Goal: Transaction & Acquisition: Purchase product/service

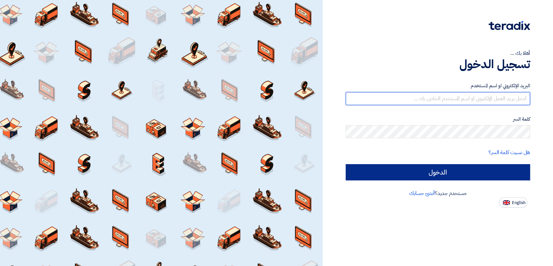
type input "[EMAIL_ADDRESS][DOMAIN_NAME]"
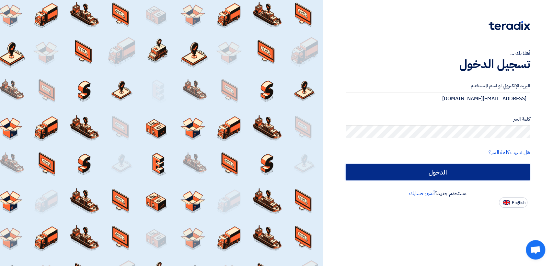
click at [350, 178] on input "الدخول" at bounding box center [438, 172] width 184 height 16
click at [381, 170] on input "الدخول" at bounding box center [438, 172] width 184 height 16
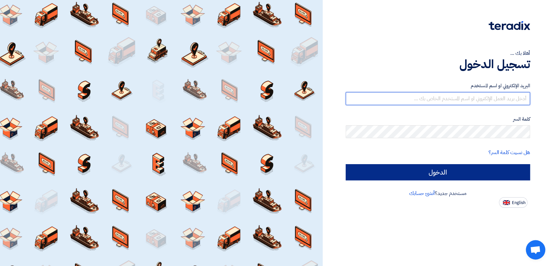
type input "[EMAIL_ADDRESS][DOMAIN_NAME]"
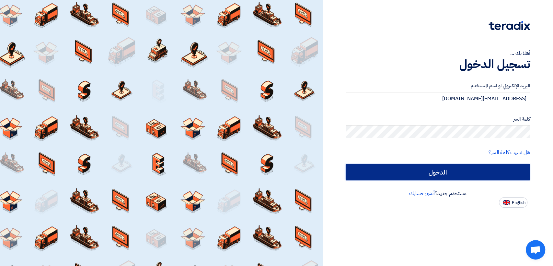
click at [508, 173] on input "الدخول" at bounding box center [438, 172] width 184 height 16
click at [494, 169] on input "الدخول" at bounding box center [438, 172] width 184 height 16
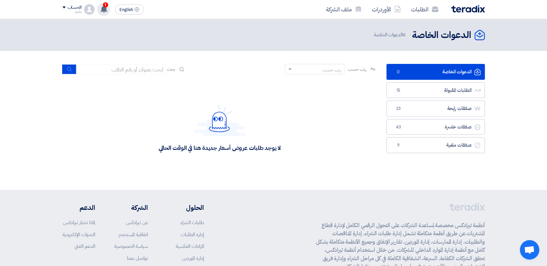
click at [105, 6] on span "1" at bounding box center [105, 4] width 5 height 5
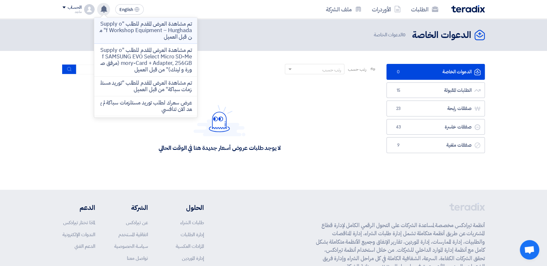
click at [122, 31] on p "تم مشاهدة العرض المقدم للطلب "Supply of Workshop Equipment – Hurghada" من قبل ا…" at bounding box center [145, 30] width 93 height 19
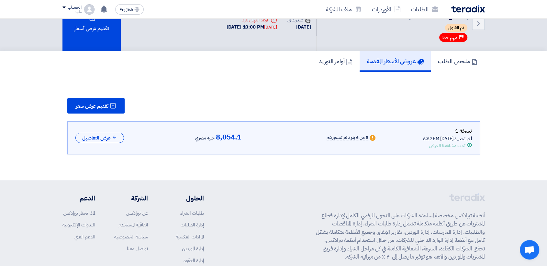
scroll to position [27, 0]
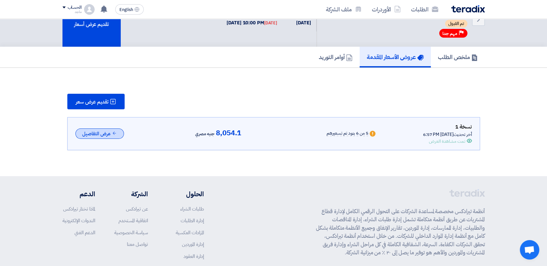
click at [114, 132] on icon at bounding box center [114, 133] width 5 height 5
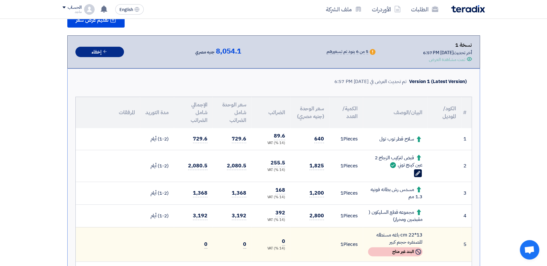
scroll to position [118, 0]
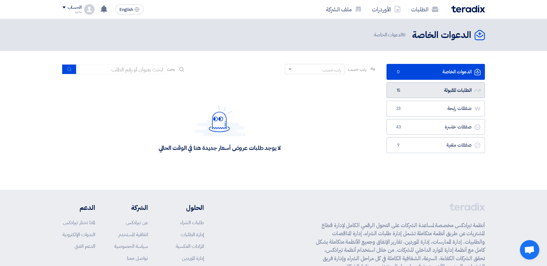
click at [417, 90] on link "الطلبات المقبولة الطلبات المقبولة 15" at bounding box center [436, 90] width 98 height 16
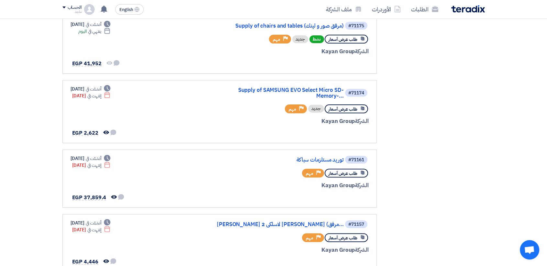
scroll to position [206, 0]
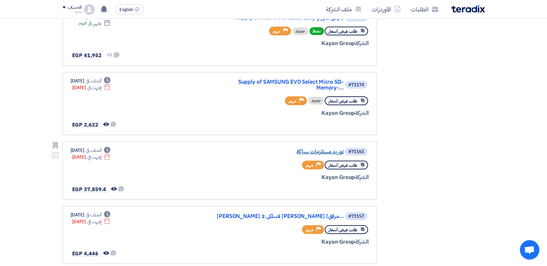
click at [308, 149] on link "توريد مستلزمات سباكة" at bounding box center [279, 152] width 130 height 6
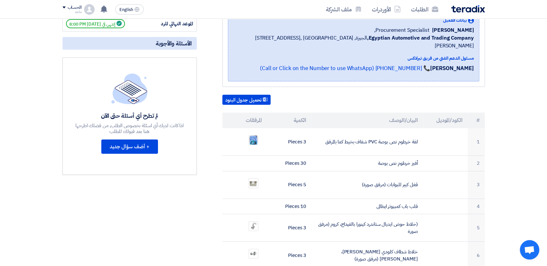
scroll to position [120, 0]
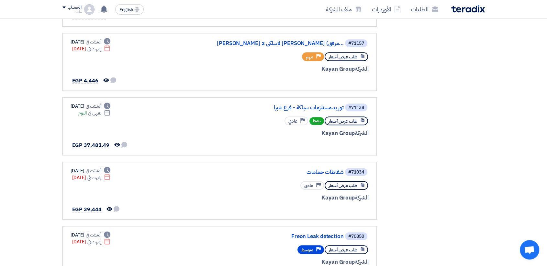
scroll to position [379, 0]
click at [299, 102] on div "#71138 توريد مستلزمات سباكة - فرع شبرا" at bounding box center [291, 106] width 156 height 9
click at [299, 104] on link "توريد مستلزمات سباكة - فرع شبرا" at bounding box center [279, 107] width 130 height 6
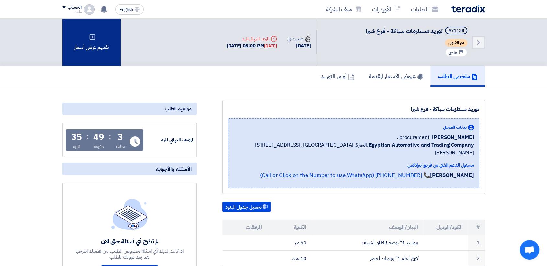
click at [117, 37] on div "تقديم عرض أسعار" at bounding box center [92, 42] width 58 height 47
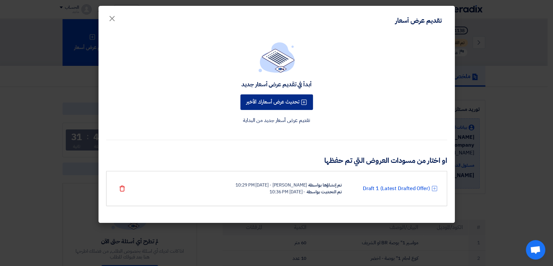
click at [287, 99] on button "تحديث عرض أسعارك الأخير" at bounding box center [276, 102] width 73 height 16
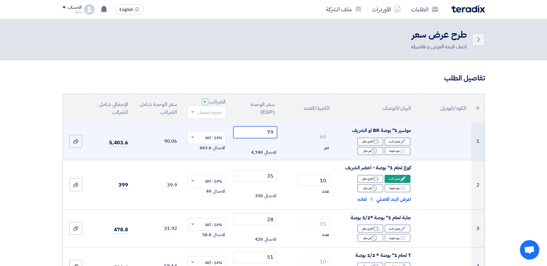
click at [247, 136] on input "79" at bounding box center [256, 132] width 44 height 12
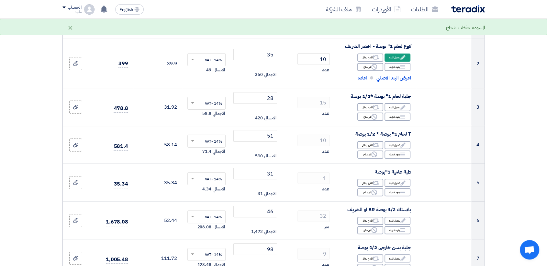
scroll to position [125, 0]
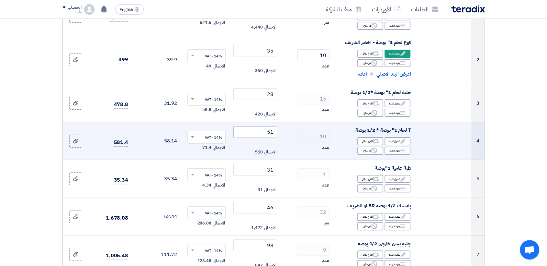
type input "74"
click at [241, 133] on input "51" at bounding box center [256, 132] width 44 height 12
type input "5"
type input "3"
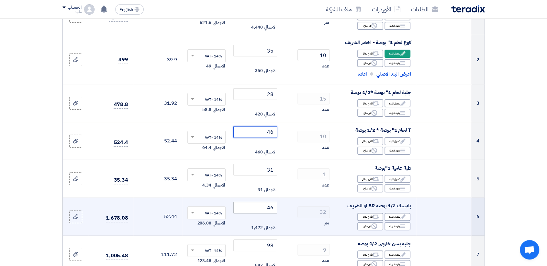
type input "46"
click at [236, 205] on input "46" at bounding box center [256, 207] width 44 height 12
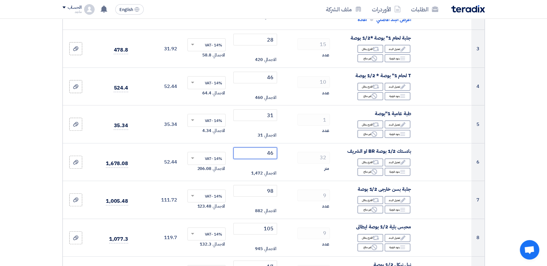
scroll to position [181, 0]
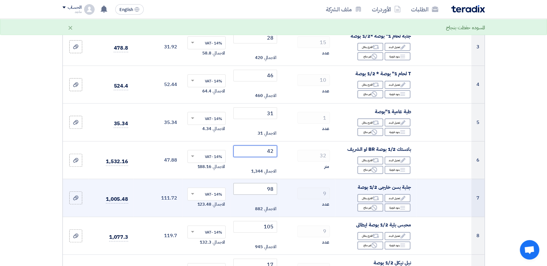
type input "42"
click at [260, 189] on input "98" at bounding box center [256, 189] width 44 height 12
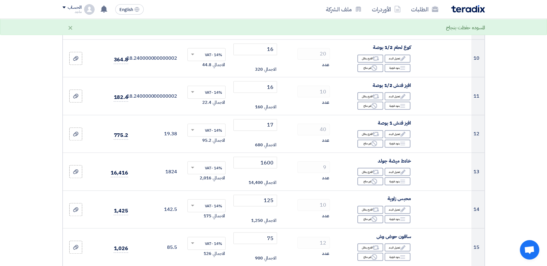
scroll to position [436, 0]
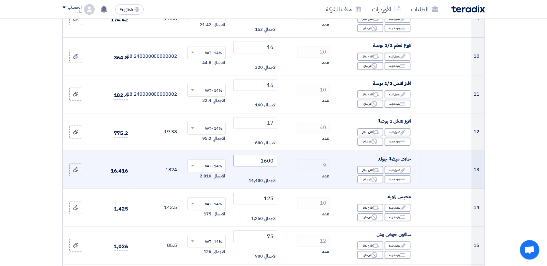
type input "92"
click at [247, 163] on input "1600" at bounding box center [256, 161] width 44 height 12
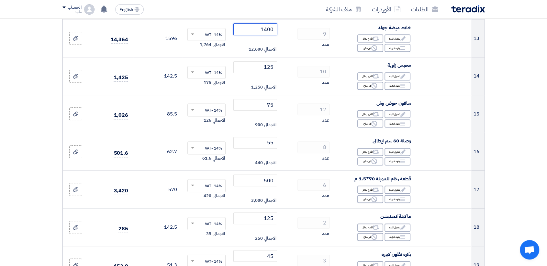
scroll to position [575, 0]
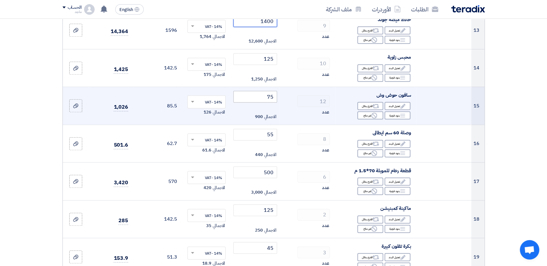
type input "1400"
click at [254, 100] on input "75" at bounding box center [256, 97] width 44 height 12
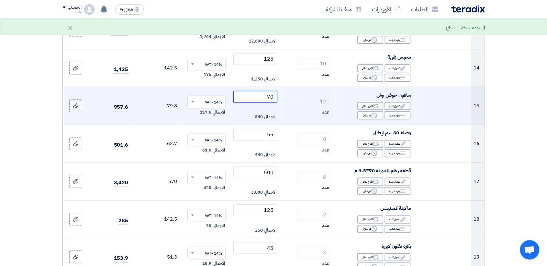
click at [254, 100] on input "70" at bounding box center [256, 97] width 44 height 12
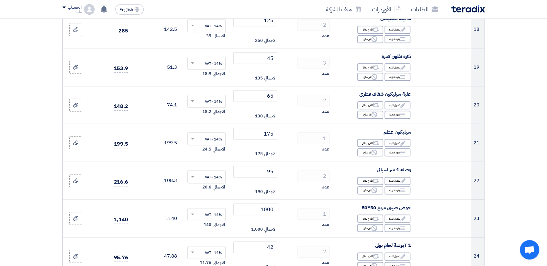
scroll to position [771, 0]
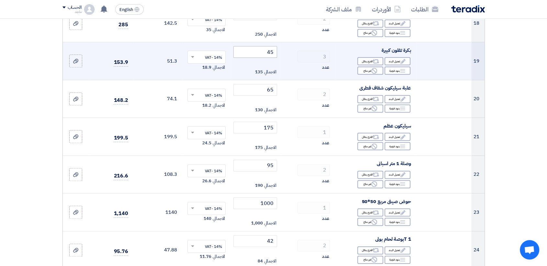
type input "70"
click at [252, 54] on input "45" at bounding box center [256, 52] width 44 height 12
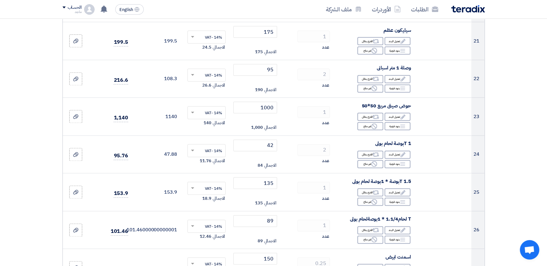
scroll to position [863, 0]
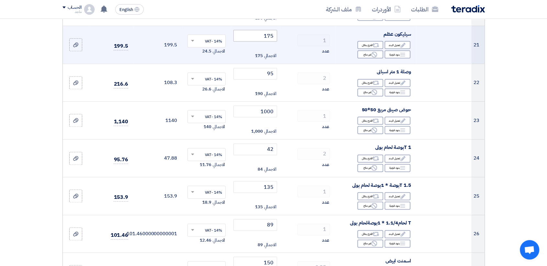
type input "40"
click at [255, 35] on input "175" at bounding box center [256, 36] width 44 height 12
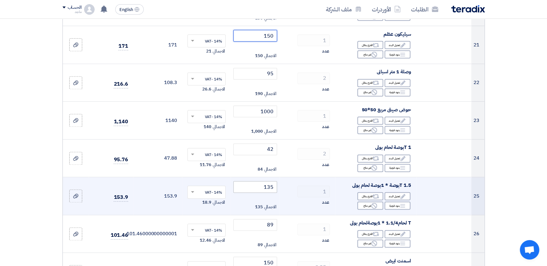
type input "150"
click at [236, 187] on input "135" at bounding box center [256, 187] width 44 height 12
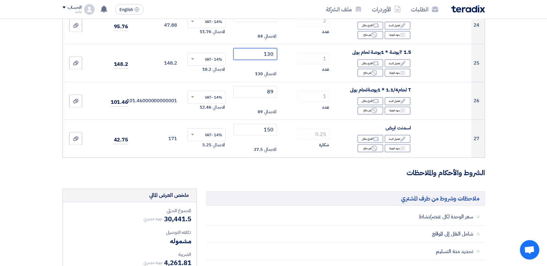
scroll to position [998, 0]
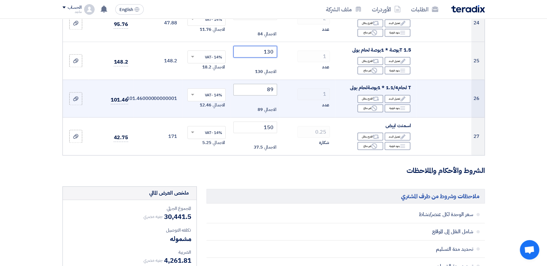
type input "130"
click at [246, 86] on input "89" at bounding box center [256, 90] width 44 height 12
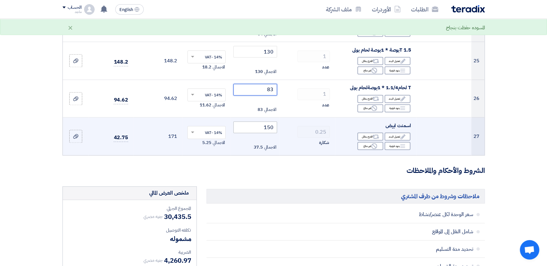
type input "83"
click at [254, 123] on input "150" at bounding box center [256, 127] width 44 height 12
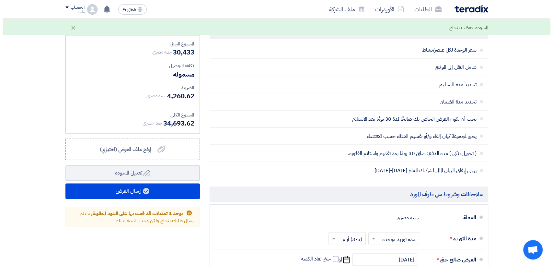
scroll to position [1164, 0]
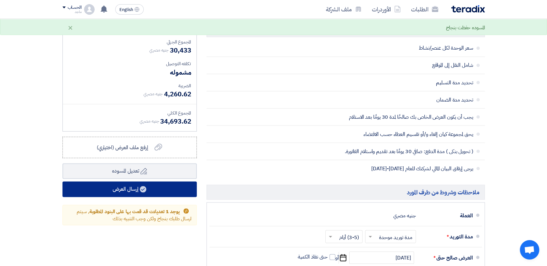
type input "140"
click at [175, 185] on button "إرسال العرض" at bounding box center [130, 189] width 134 height 16
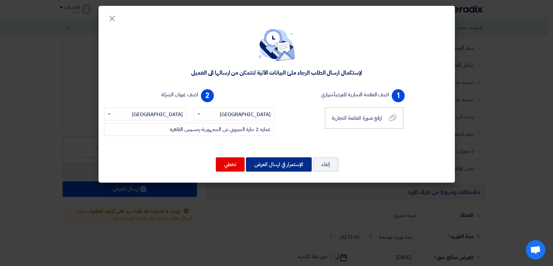
click at [269, 165] on button "الإستمرار في ارسال العرض" at bounding box center [279, 164] width 66 height 14
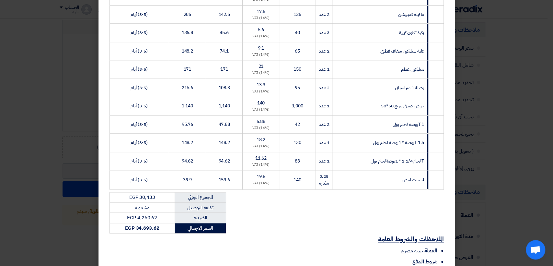
scroll to position [503, 0]
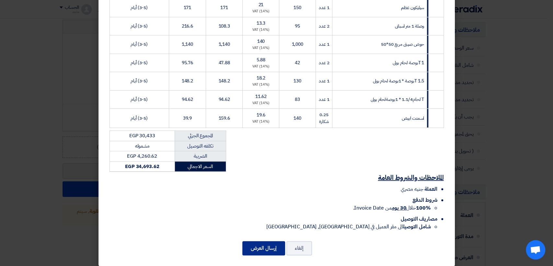
click at [271, 241] on button "إرسال العرض" at bounding box center [263, 248] width 43 height 14
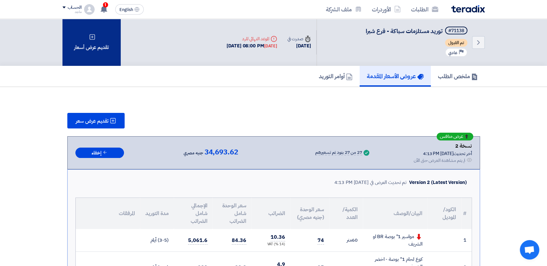
click at [86, 50] on div "تقديم عرض أسعار" at bounding box center [92, 42] width 58 height 47
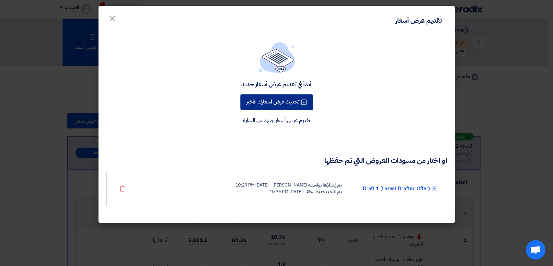
click at [278, 105] on button "تحديث عرض أسعارك الأخير" at bounding box center [276, 102] width 73 height 16
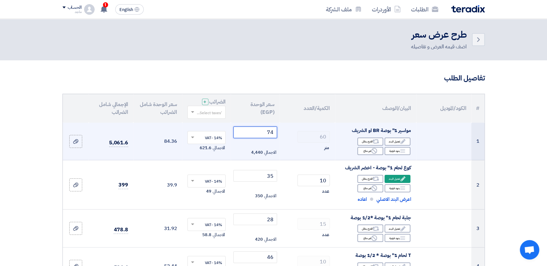
click at [256, 135] on input "74" at bounding box center [256, 132] width 44 height 12
type input "7"
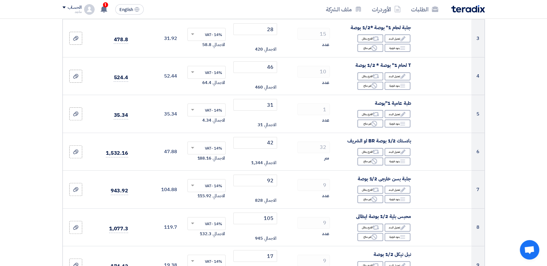
scroll to position [188, 0]
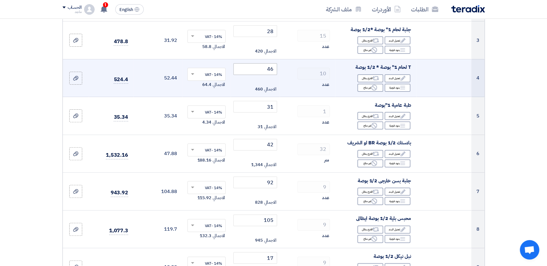
type input "69"
click at [262, 67] on input "46" at bounding box center [256, 69] width 44 height 12
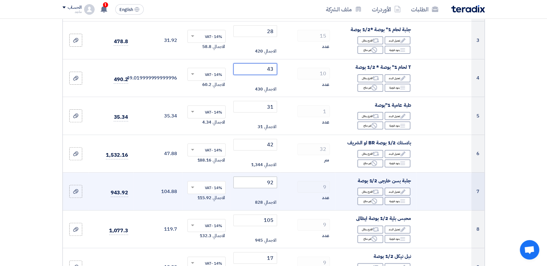
type input "43"
click at [260, 182] on input "92" at bounding box center [256, 182] width 44 height 12
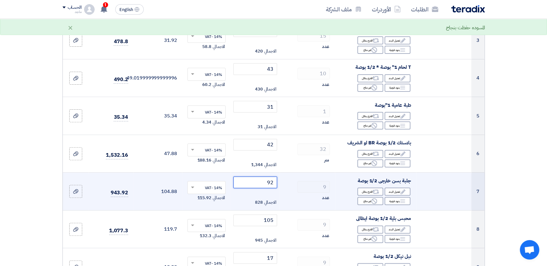
type input "9"
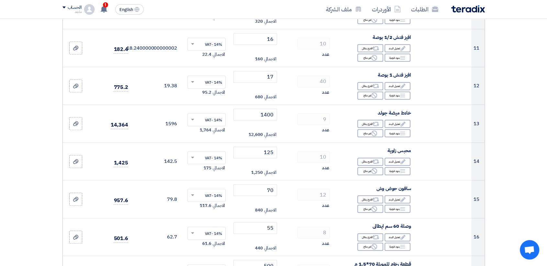
scroll to position [484, 0]
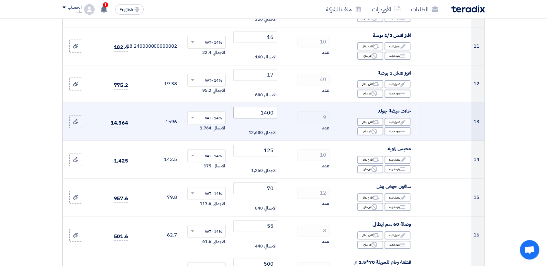
type input "87"
click at [242, 112] on input "1400" at bounding box center [256, 113] width 44 height 12
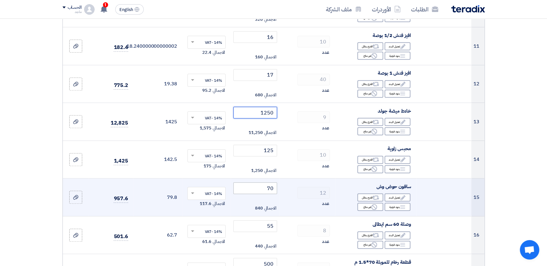
type input "1250"
click at [252, 187] on input "70" at bounding box center [256, 188] width 44 height 12
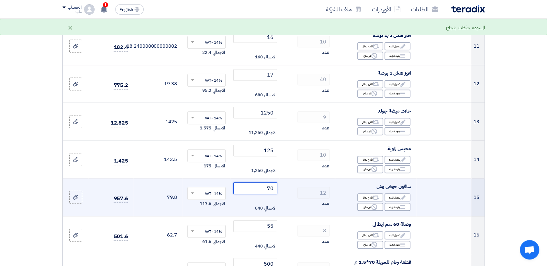
type input "7"
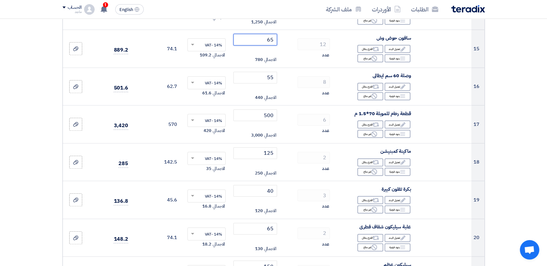
scroll to position [637, 0]
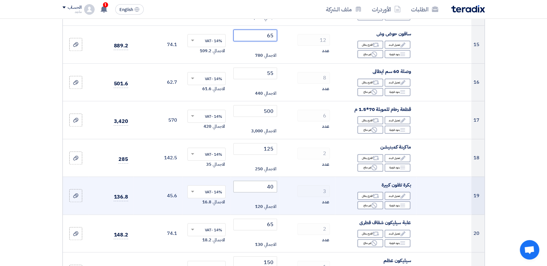
type input "65"
click at [261, 185] on input "40" at bounding box center [256, 186] width 44 height 12
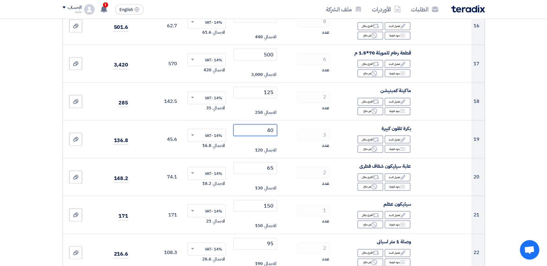
scroll to position [697, 0]
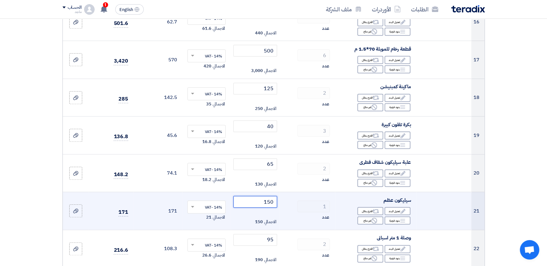
click at [251, 198] on input "150" at bounding box center [256, 202] width 44 height 12
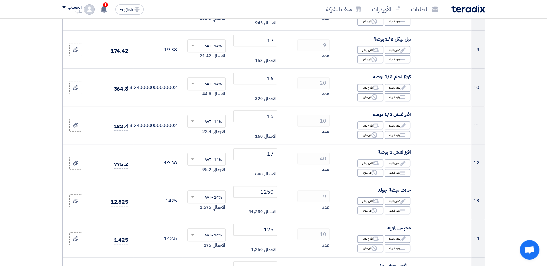
scroll to position [394, 0]
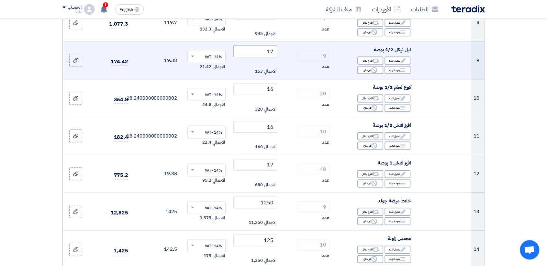
type input "145"
click at [257, 55] on input "17" at bounding box center [256, 51] width 44 height 12
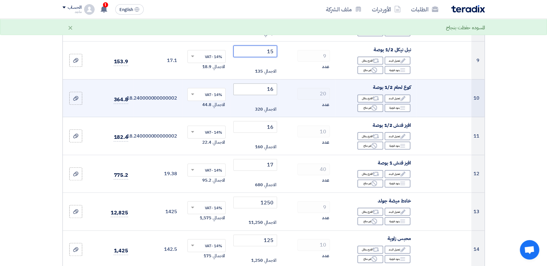
type input "15"
click at [258, 89] on input "16" at bounding box center [256, 89] width 44 height 12
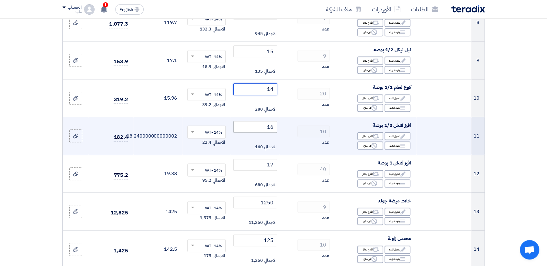
type input "14"
click at [252, 125] on input "16" at bounding box center [256, 127] width 44 height 12
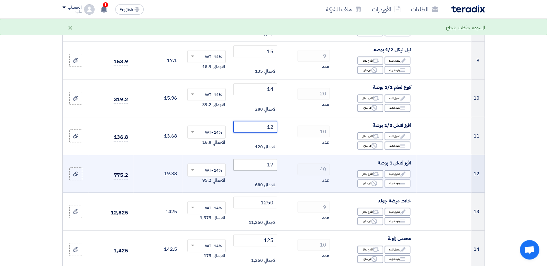
type input "12"
click at [248, 163] on input "17" at bounding box center [256, 165] width 44 height 12
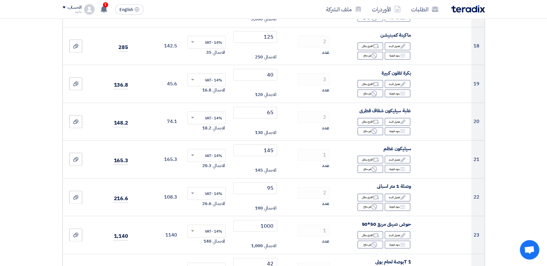
scroll to position [750, 0]
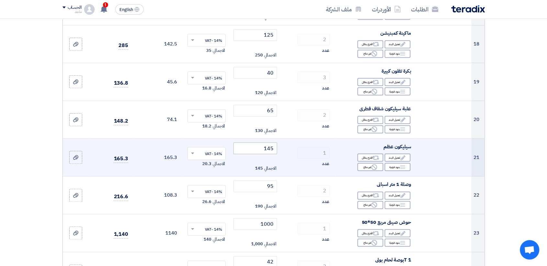
type input "13"
click at [246, 150] on input "145" at bounding box center [256, 148] width 44 height 12
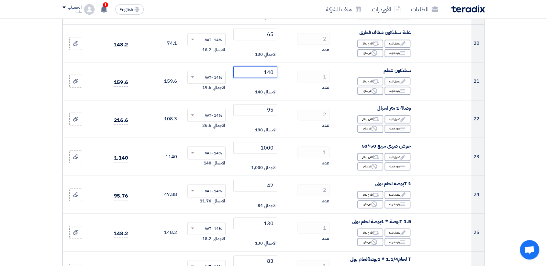
scroll to position [844, 0]
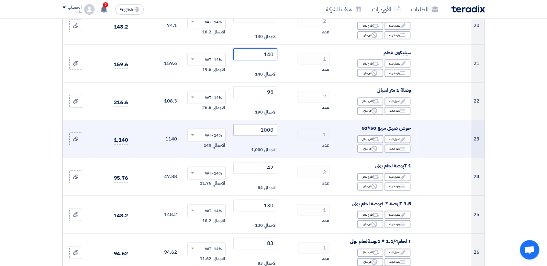
type input "140"
click at [255, 128] on input "1000" at bounding box center [256, 130] width 44 height 12
type input "1"
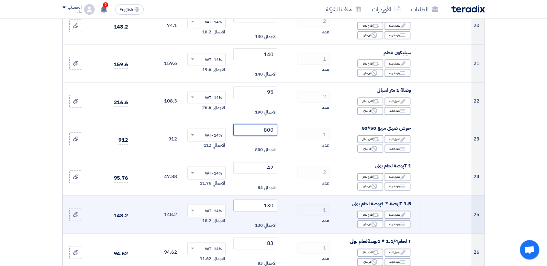
type input "800"
click at [248, 206] on input "130" at bounding box center [256, 205] width 44 height 12
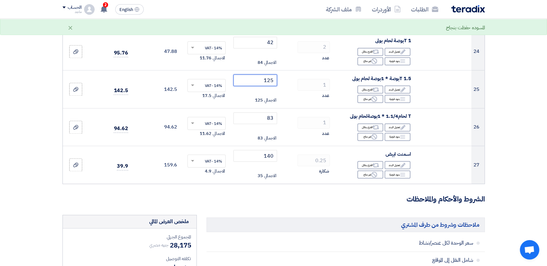
scroll to position [975, 0]
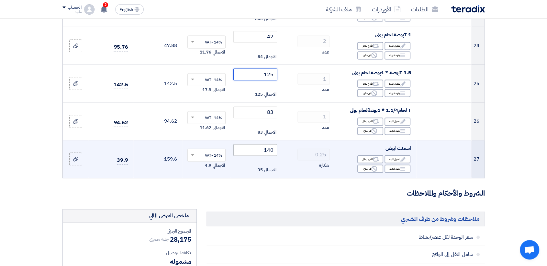
type input "125"
click at [238, 153] on input "140" at bounding box center [256, 150] width 44 height 12
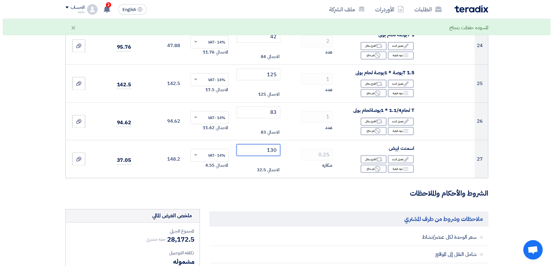
scroll to position [1140, 0]
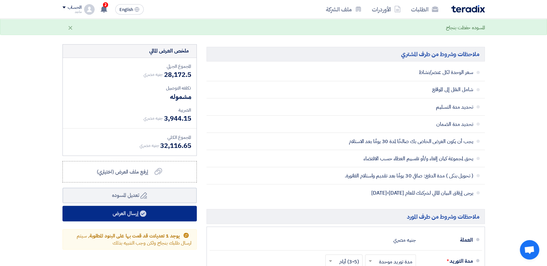
type input "130"
click at [164, 213] on button "إرسال العرض" at bounding box center [130, 213] width 134 height 16
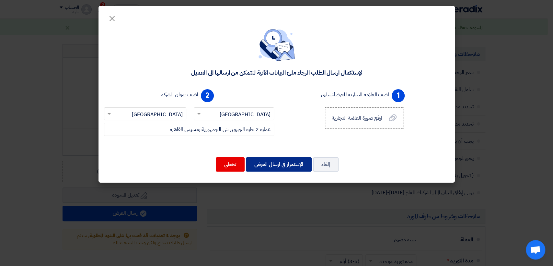
click at [286, 166] on button "الإستمرار في ارسال العرض" at bounding box center [279, 164] width 66 height 14
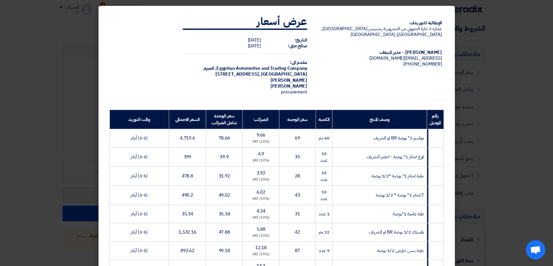
scroll to position [232, 0]
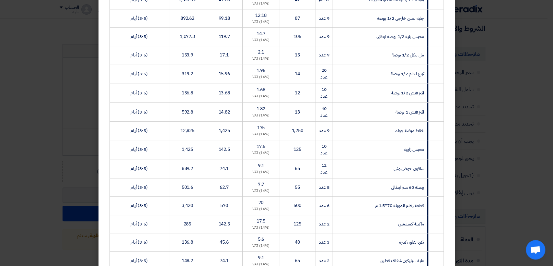
click at [5, 251] on modal-container "الإيطالية للتوريدات عماره 2 حارة الجبروني ش الجمهورية رمسيس القاهرة, القاهرة, E…" at bounding box center [276, 133] width 553 height 266
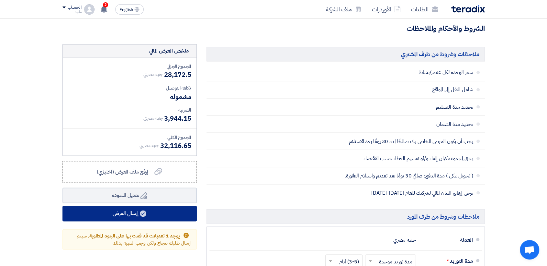
click at [114, 210] on button "إرسال العرض" at bounding box center [130, 213] width 134 height 16
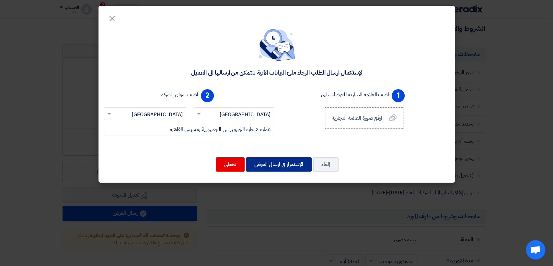
click at [280, 161] on button "الإستمرار في ارسال العرض" at bounding box center [279, 164] width 66 height 14
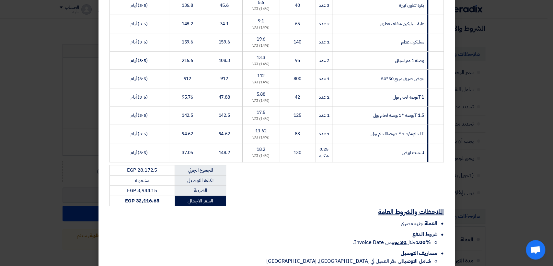
scroll to position [503, 0]
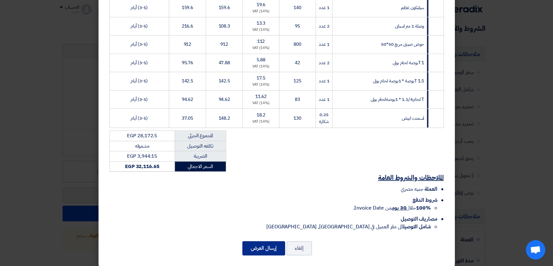
click at [259, 244] on button "إرسال العرض" at bounding box center [263, 248] width 43 height 14
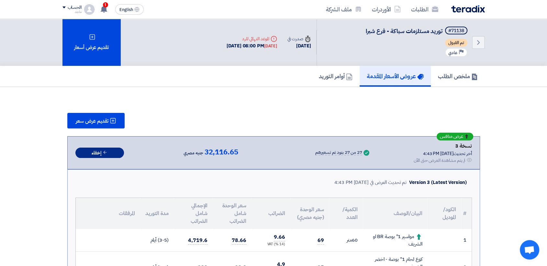
click at [91, 149] on button "إخفاء" at bounding box center [99, 152] width 49 height 11
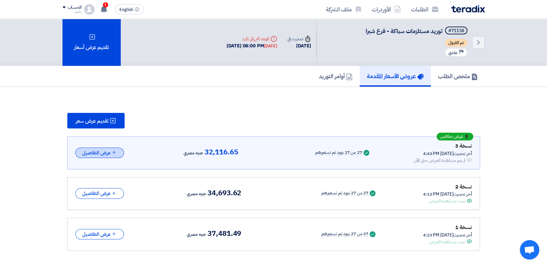
click at [95, 150] on button "عرض التفاصيل" at bounding box center [99, 152] width 49 height 11
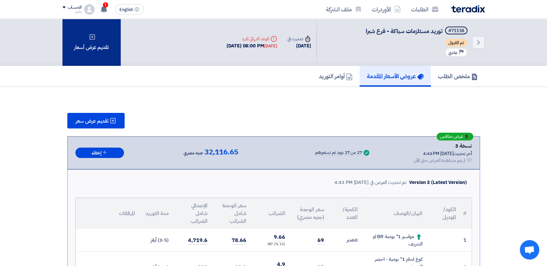
click at [101, 57] on div "تقديم عرض أسعار" at bounding box center [92, 42] width 58 height 47
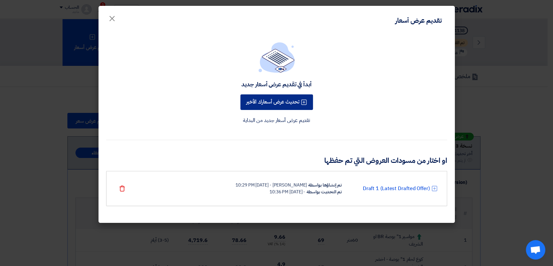
click at [261, 99] on button "تحديث عرض أسعارك الأخير" at bounding box center [276, 102] width 73 height 16
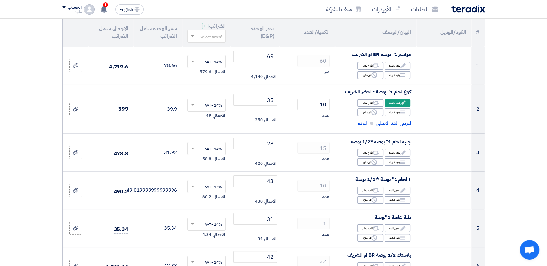
scroll to position [84, 0]
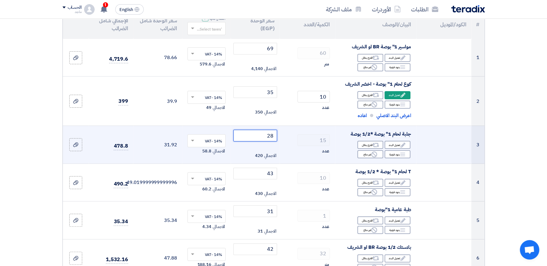
click at [247, 135] on input "28" at bounding box center [256, 136] width 44 height 12
type input "2"
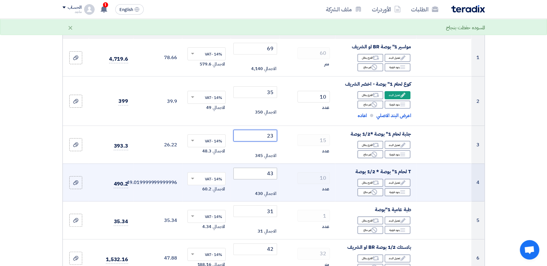
type input "23"
click at [235, 174] on input "43" at bounding box center [256, 173] width 44 height 12
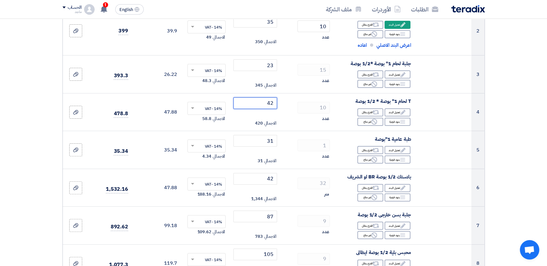
scroll to position [195, 0]
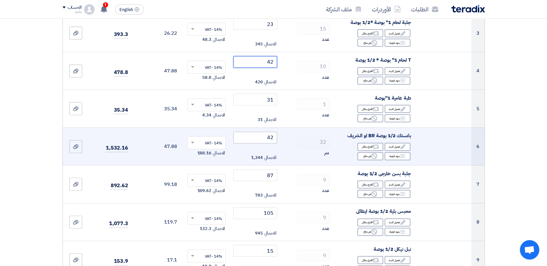
type input "42"
click at [260, 137] on input "42" at bounding box center [256, 138] width 44 height 12
type input "4"
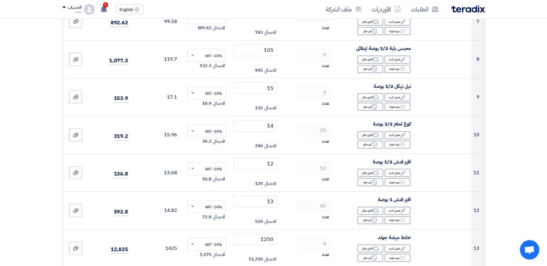
scroll to position [362, 0]
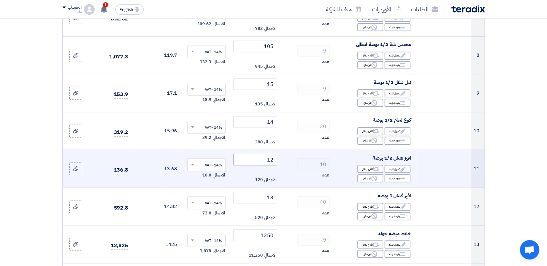
type input "37"
click at [261, 157] on input "12" at bounding box center [256, 160] width 44 height 12
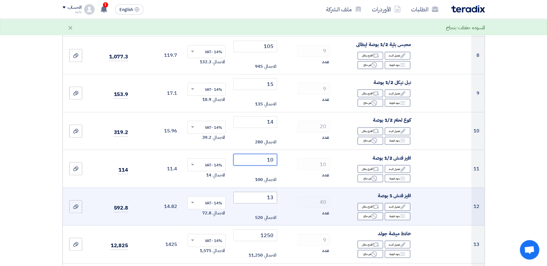
type input "10"
click at [252, 199] on input "13" at bounding box center [256, 197] width 44 height 12
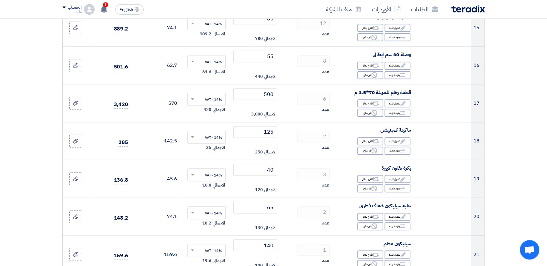
scroll to position [665, 0]
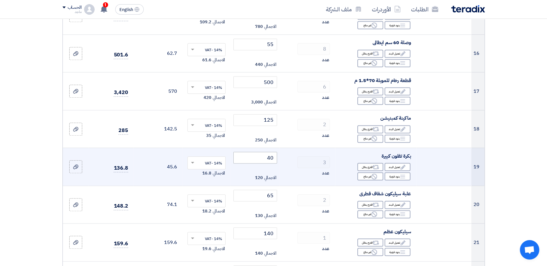
type input "11"
click at [260, 157] on input "40" at bounding box center [256, 158] width 44 height 12
type input "4"
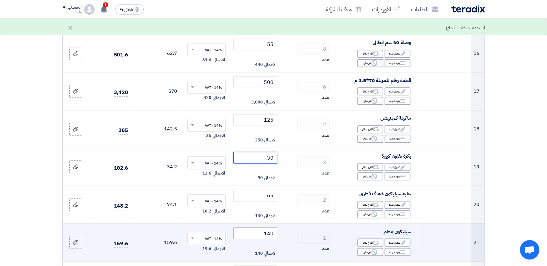
type input "30"
click at [251, 234] on input "140" at bounding box center [256, 233] width 44 height 12
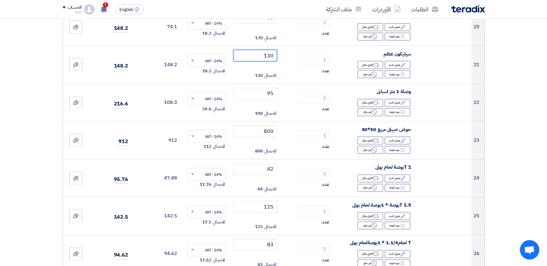
scroll to position [851, 0]
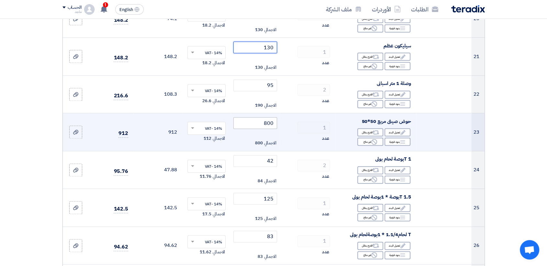
type input "130"
click at [241, 119] on input "800" at bounding box center [256, 123] width 44 height 12
type input "8"
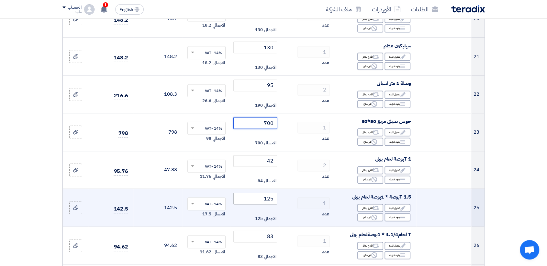
type input "700"
click at [246, 199] on input "125" at bounding box center [256, 198] width 44 height 12
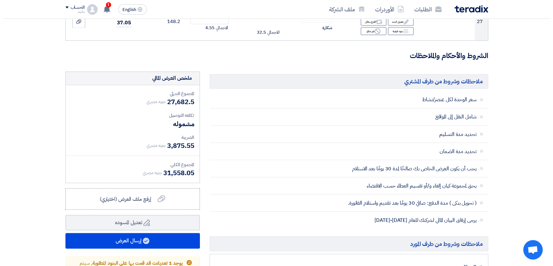
scroll to position [1126, 0]
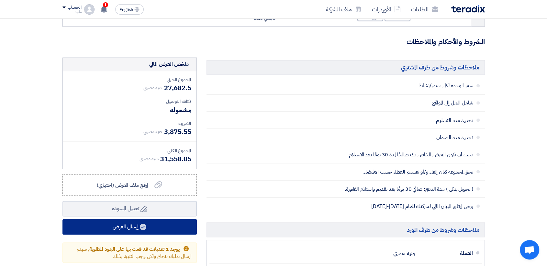
type input "120"
click at [184, 224] on button "إرسال العرض" at bounding box center [130, 227] width 134 height 16
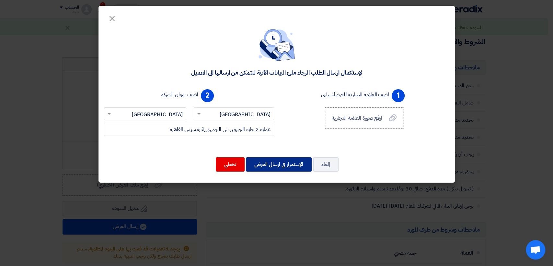
click at [273, 167] on button "الإستمرار في ارسال العرض" at bounding box center [279, 164] width 66 height 14
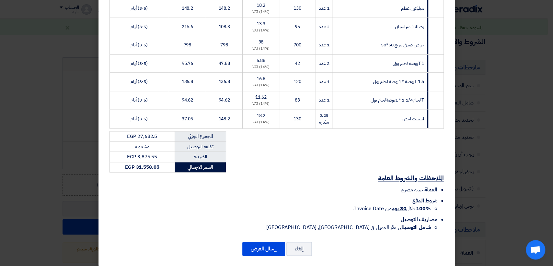
scroll to position [503, 0]
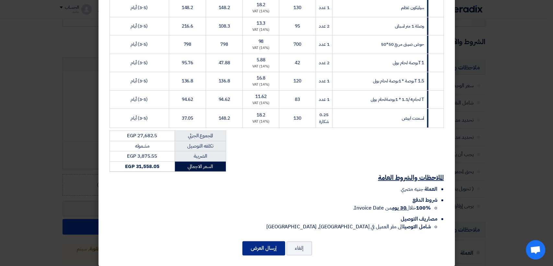
click at [262, 241] on button "إرسال العرض" at bounding box center [263, 248] width 43 height 14
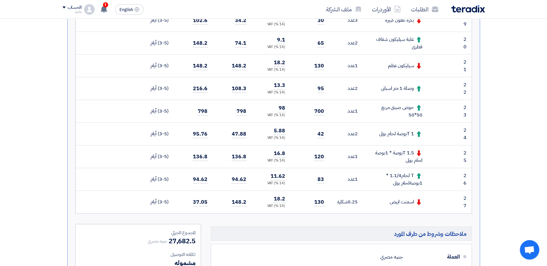
scroll to position [640, 0]
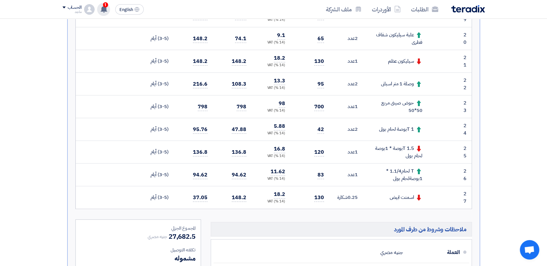
click at [103, 7] on use at bounding box center [104, 9] width 6 height 7
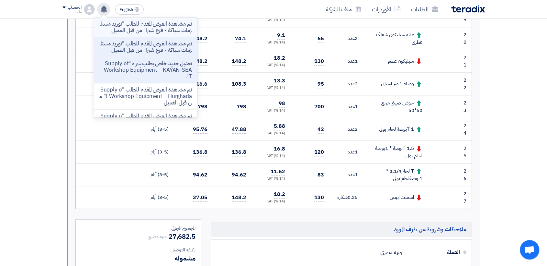
click at [163, 34] on p "تم مشاهدة العرض المقدم للطلب "توريد مستلزمات سباكة - فرع شبرا" من قبل العميل" at bounding box center [145, 27] width 93 height 13
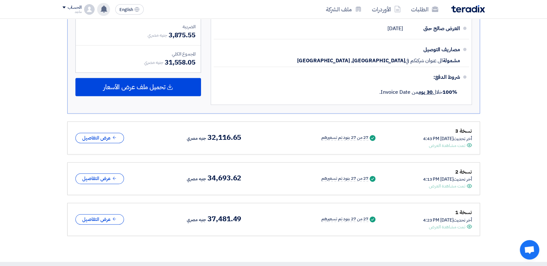
scroll to position [888, 0]
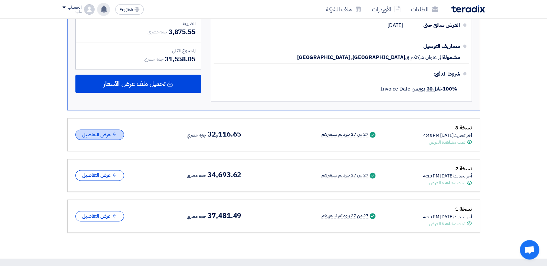
click at [113, 132] on icon at bounding box center [114, 134] width 5 height 5
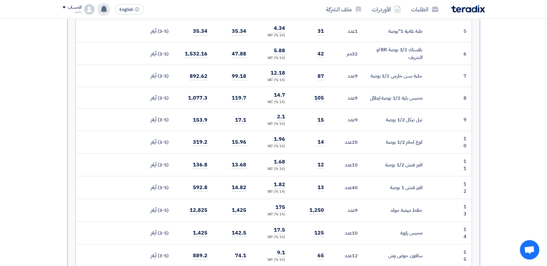
scroll to position [945, 0]
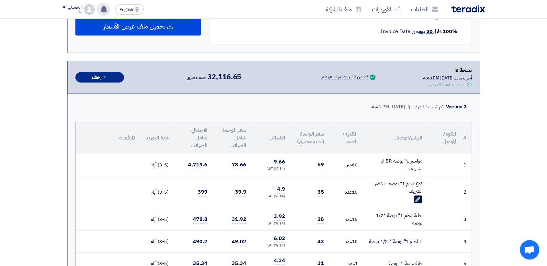
click at [112, 76] on button "إخفاء" at bounding box center [99, 77] width 49 height 11
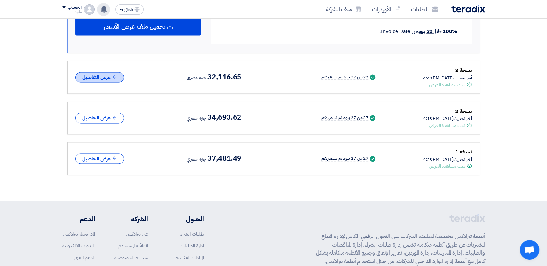
click at [114, 76] on icon at bounding box center [114, 76] width 5 height 5
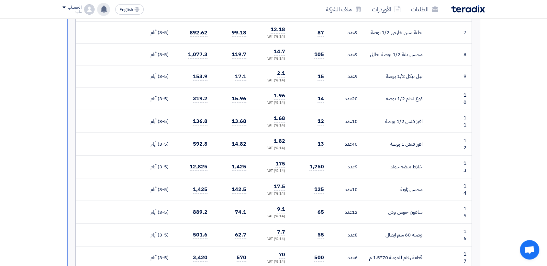
scroll to position [1227, 0]
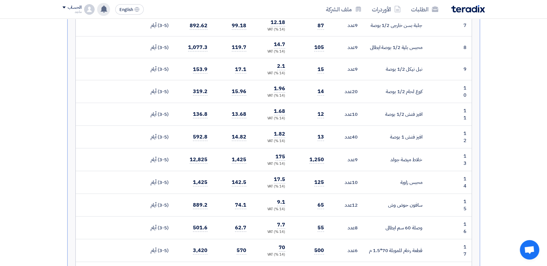
click at [107, 7] on icon at bounding box center [103, 9] width 7 height 7
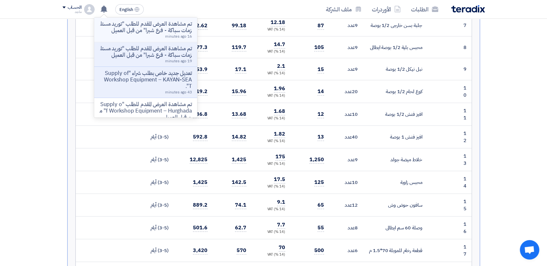
click at [133, 30] on p "تم مشاهدة العرض المقدم للطلب "توريد مستلزمات سباكة - فرع شبرا" من قبل العميل" at bounding box center [145, 27] width 93 height 13
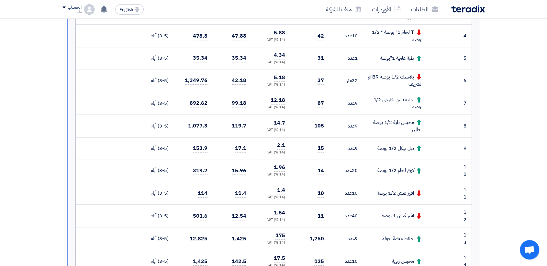
scroll to position [0, 0]
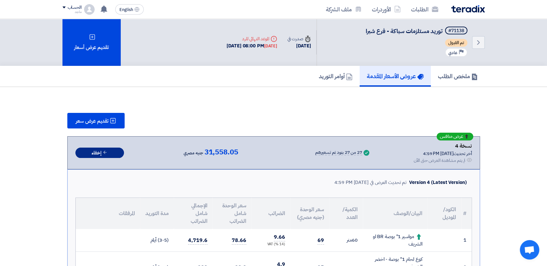
click at [108, 150] on icon at bounding box center [105, 152] width 5 height 5
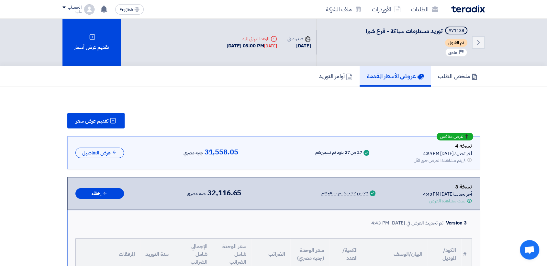
click at [364, 151] on icon "Success" at bounding box center [367, 153] width 6 height 6
click at [113, 151] on icon at bounding box center [114, 152] width 5 height 5
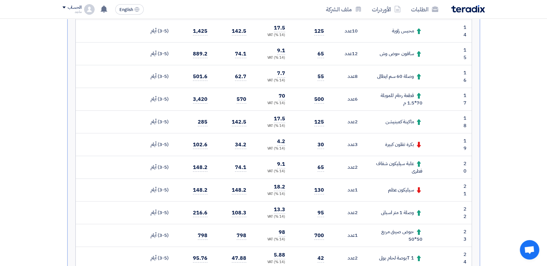
scroll to position [514, 0]
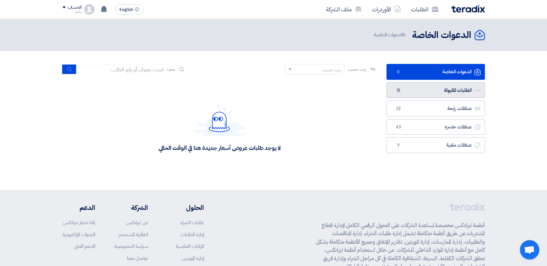
click at [419, 90] on link "الطلبات المقبولة الطلبات المقبولة 15" at bounding box center [436, 90] width 98 height 16
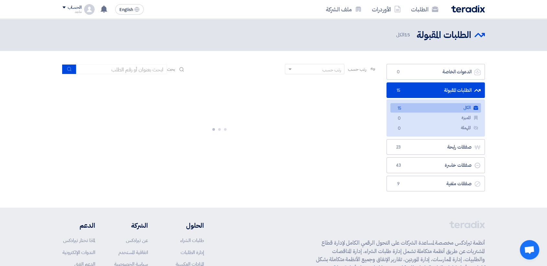
click at [420, 108] on link "الكل الكل 15" at bounding box center [436, 107] width 91 height 9
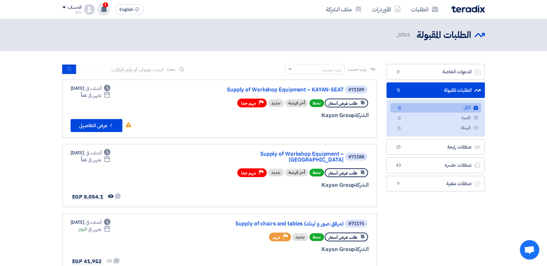
click at [103, 4] on span "1" at bounding box center [105, 4] width 5 height 5
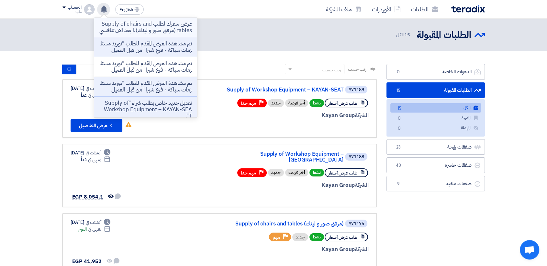
click at [130, 28] on p "عرض سعرك لطلب Supply of chairs and tables (مرفق صور و لينك) لم يعد الان تنافسي" at bounding box center [145, 27] width 93 height 13
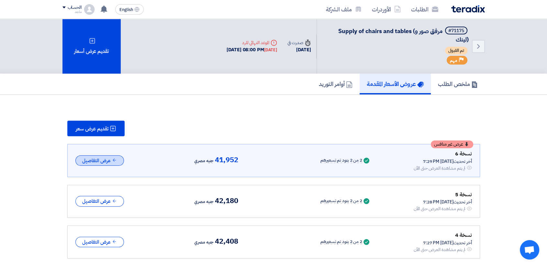
click at [110, 161] on button "عرض التفاصيل" at bounding box center [99, 160] width 49 height 11
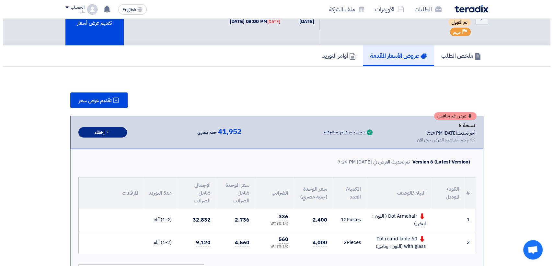
scroll to position [61, 0]
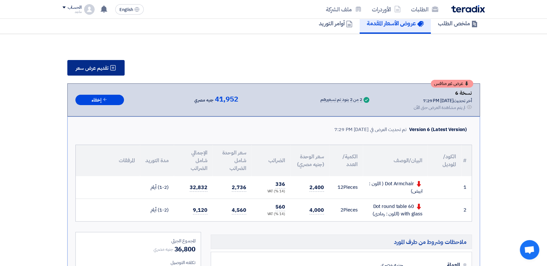
click at [106, 65] on span "تقديم عرض سعر" at bounding box center [92, 67] width 33 height 5
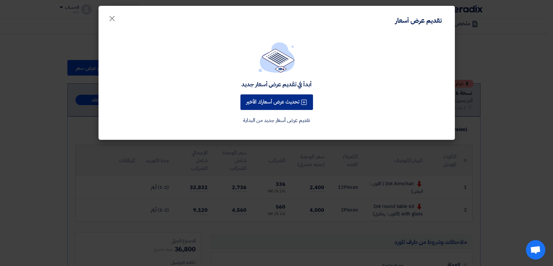
click at [278, 102] on button "تحديث عرض أسعارك الأخير" at bounding box center [276, 102] width 73 height 16
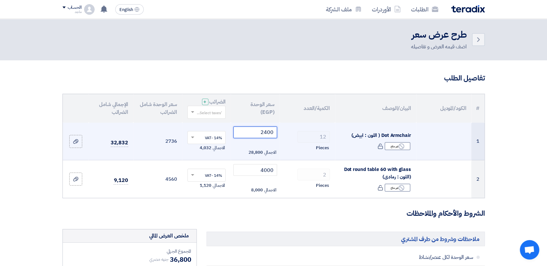
click at [251, 130] on input "2400" at bounding box center [256, 132] width 44 height 12
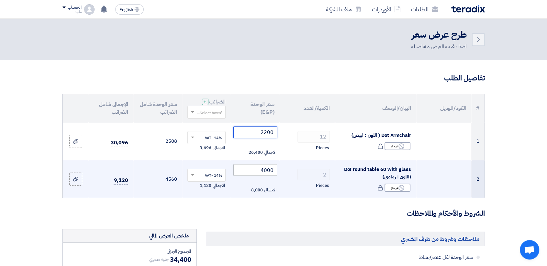
type input "2200"
click at [246, 170] on input "4000" at bounding box center [256, 170] width 44 height 12
type input "4"
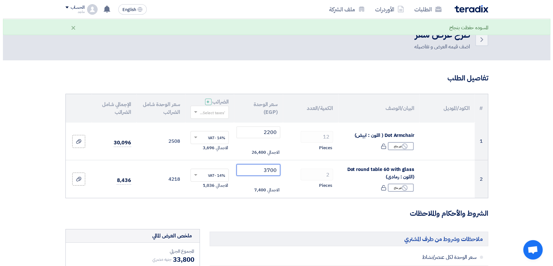
scroll to position [298, 0]
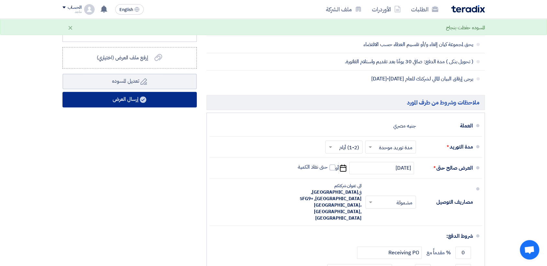
type input "3700"
click at [135, 98] on button "إرسال العرض" at bounding box center [130, 100] width 134 height 16
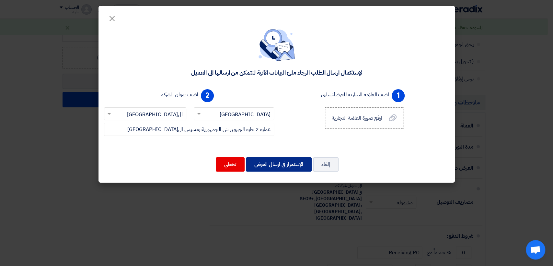
click at [284, 164] on button "الإستمرار في ارسال العرض" at bounding box center [279, 164] width 66 height 14
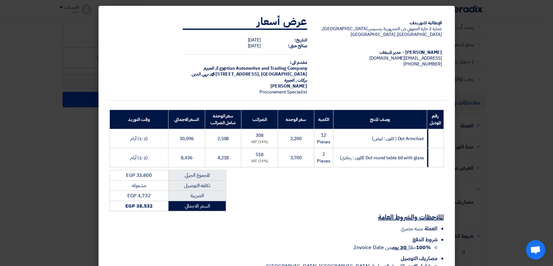
scroll to position [39, 0]
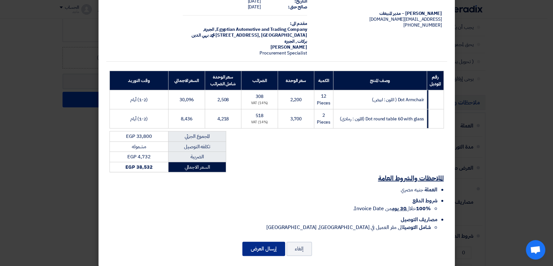
click at [283, 242] on button "إرسال العرض" at bounding box center [263, 248] width 43 height 14
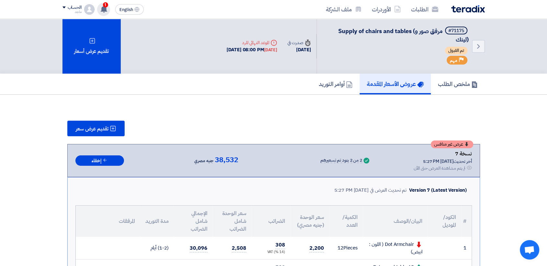
click at [107, 5] on span "1" at bounding box center [105, 4] width 5 height 5
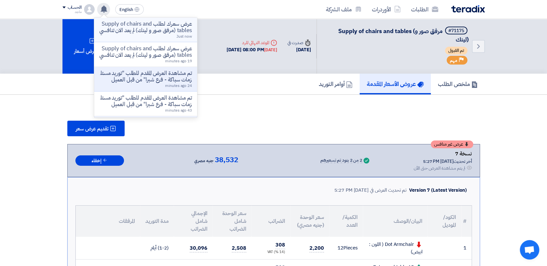
click at [136, 30] on p "عرض سعرك لطلب Supply of chairs and tables (مرفق صور و لينك) لم يعد الان تنافسي" at bounding box center [145, 27] width 93 height 13
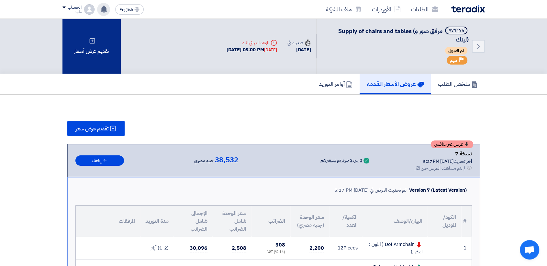
click at [110, 51] on div "تقديم عرض أسعار" at bounding box center [92, 46] width 58 height 55
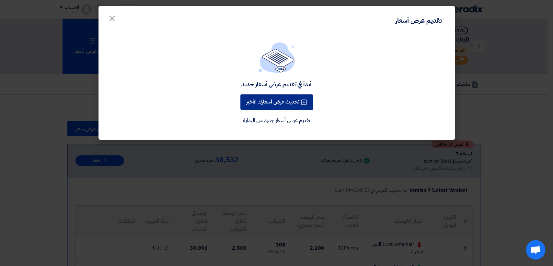
click at [277, 102] on button "تحديث عرض أسعارك الأخير" at bounding box center [276, 102] width 73 height 16
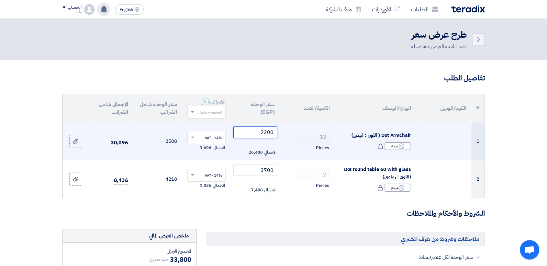
click at [248, 133] on input "2200" at bounding box center [256, 132] width 44 height 12
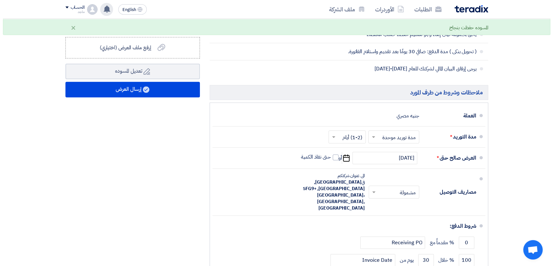
scroll to position [320, 0]
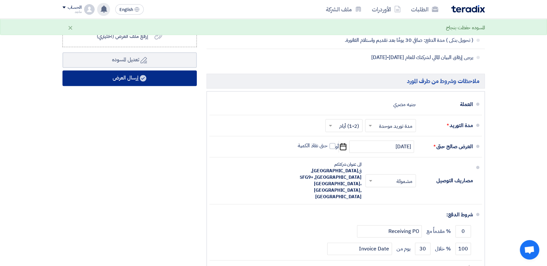
type input "2100"
click at [157, 81] on button "إرسال العرض" at bounding box center [130, 78] width 134 height 16
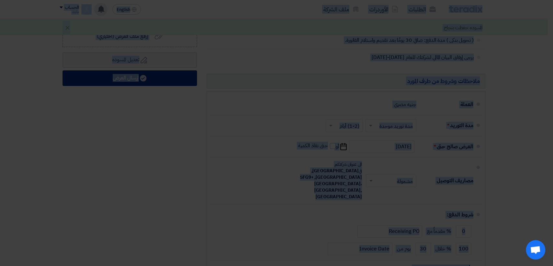
click at [157, 81] on div "لإستكمال ارسال الطلب الرجاء ملئ البيانات الآتية لنتمكن من ارسالها الى العميل 1 …" at bounding box center [276, 86] width 356 height 162
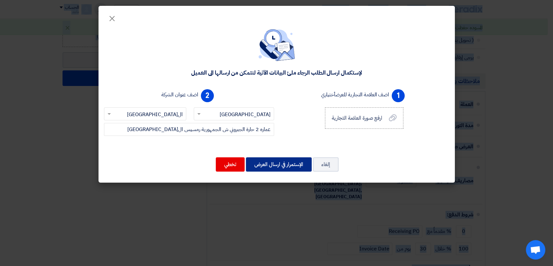
click at [268, 160] on button "الإستمرار في ارسال العرض" at bounding box center [279, 164] width 66 height 14
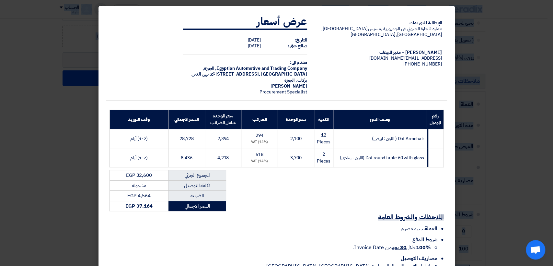
scroll to position [39, 0]
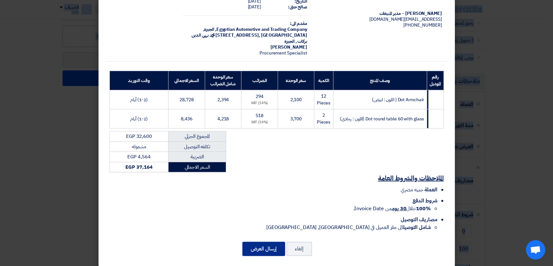
click at [265, 241] on button "إرسال العرض" at bounding box center [263, 248] width 43 height 14
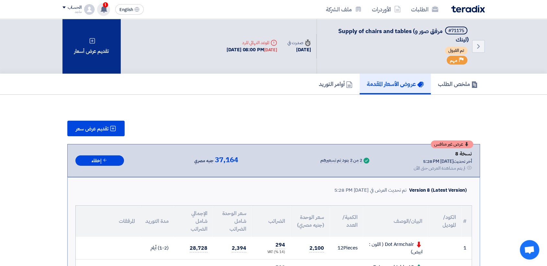
click at [101, 63] on div "تقديم عرض أسعار" at bounding box center [92, 46] width 58 height 55
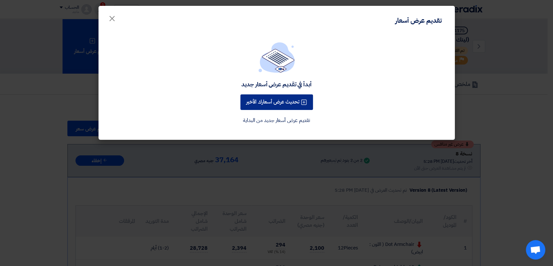
click at [288, 98] on button "تحديث عرض أسعارك الأخير" at bounding box center [276, 102] width 73 height 16
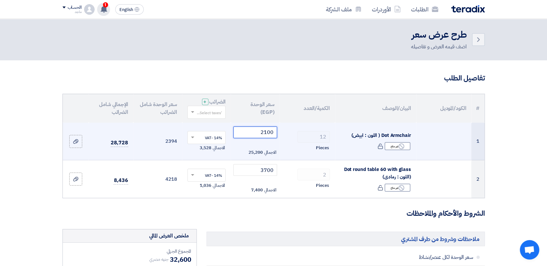
click at [245, 128] on input "2100" at bounding box center [256, 132] width 44 height 12
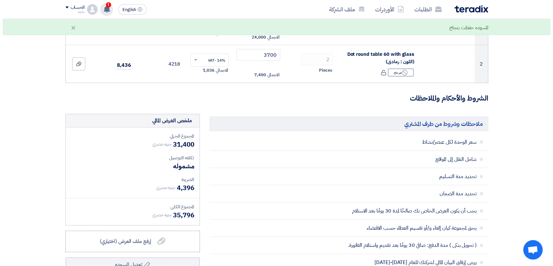
scroll to position [152, 0]
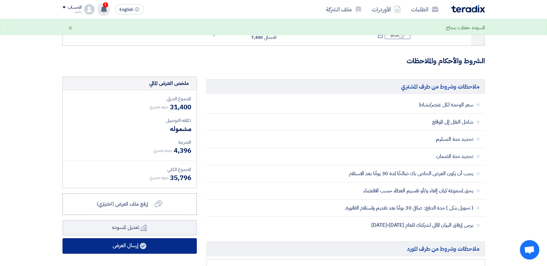
type input "2000"
click at [102, 246] on button "إرسال العرض" at bounding box center [130, 246] width 134 height 16
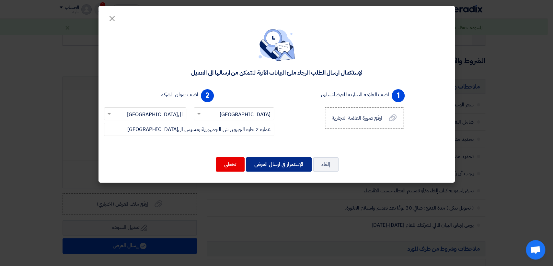
click at [280, 165] on button "الإستمرار في ارسال العرض" at bounding box center [279, 164] width 66 height 14
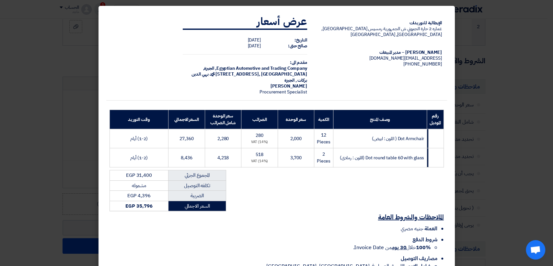
scroll to position [39, 0]
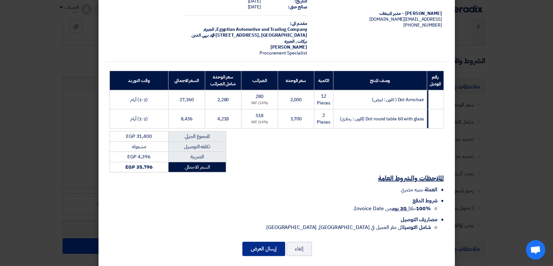
click at [271, 241] on button "إرسال العرض" at bounding box center [263, 248] width 43 height 14
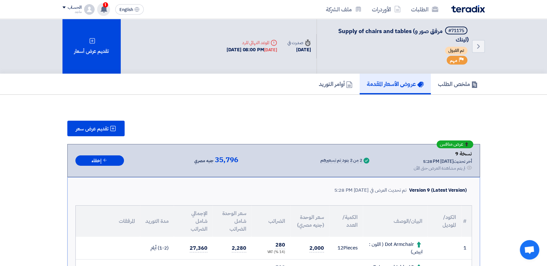
click at [106, 6] on span "1" at bounding box center [105, 4] width 5 height 5
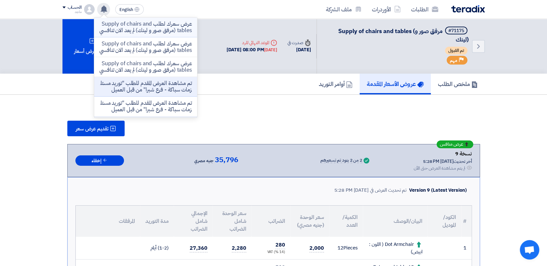
click at [170, 25] on p "عرض سعرك لطلب Supply of chairs and tables (مرفق صور و لينك) لم يعد الان تنافسي" at bounding box center [145, 27] width 93 height 13
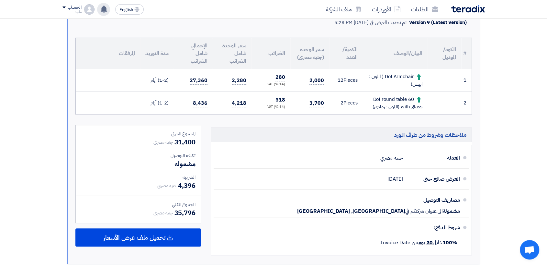
scroll to position [163, 0]
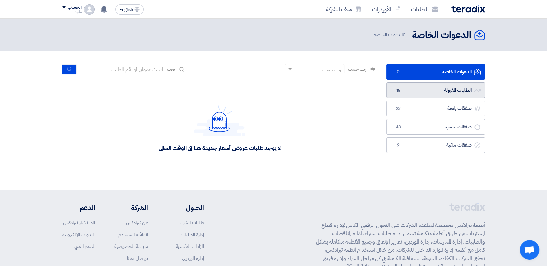
click at [422, 87] on link "الطلبات المقبولة الطلبات المقبولة 15" at bounding box center [436, 90] width 98 height 16
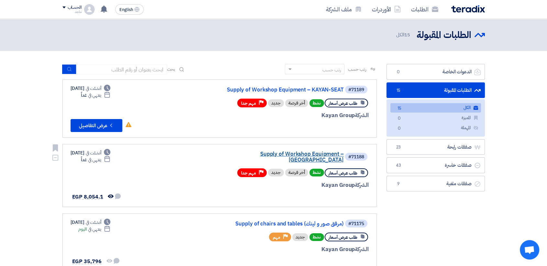
click at [309, 154] on link "Supply of Workshop Equipment – [GEOGRAPHIC_DATA]" at bounding box center [279, 157] width 130 height 12
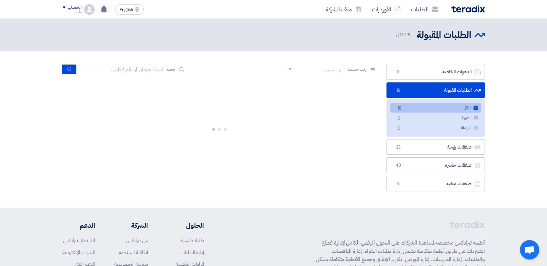
click at [445, 112] on ul "الكل الكل 15 المميزة المميزة 0 المهملة المهملة 0" at bounding box center [436, 117] width 98 height 37
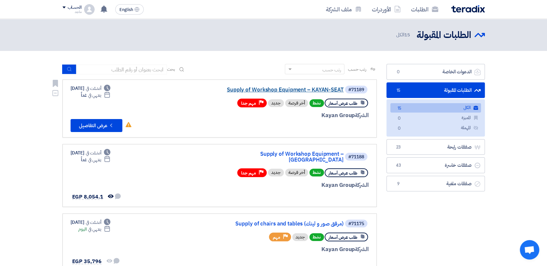
click at [335, 87] on link "Supply of Workshop Equipment – KAYAN-SEAT" at bounding box center [279, 90] width 130 height 6
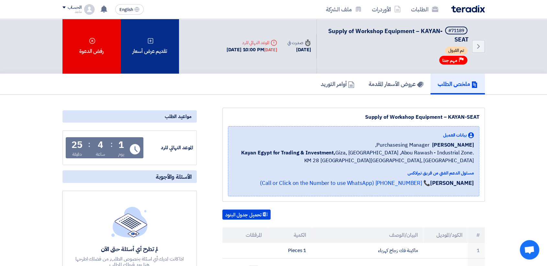
click at [164, 54] on div "تقديم عرض أسعار" at bounding box center [150, 46] width 58 height 55
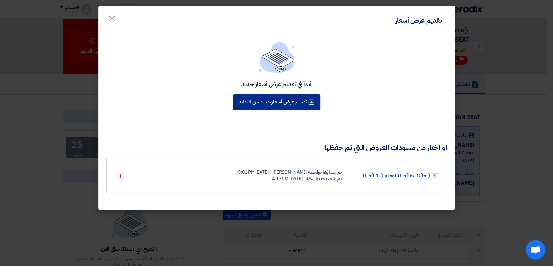
click at [264, 100] on button "تقديم عرض أسعار جديد من البداية" at bounding box center [276, 102] width 87 height 16
